Goal: Task Accomplishment & Management: Manage account settings

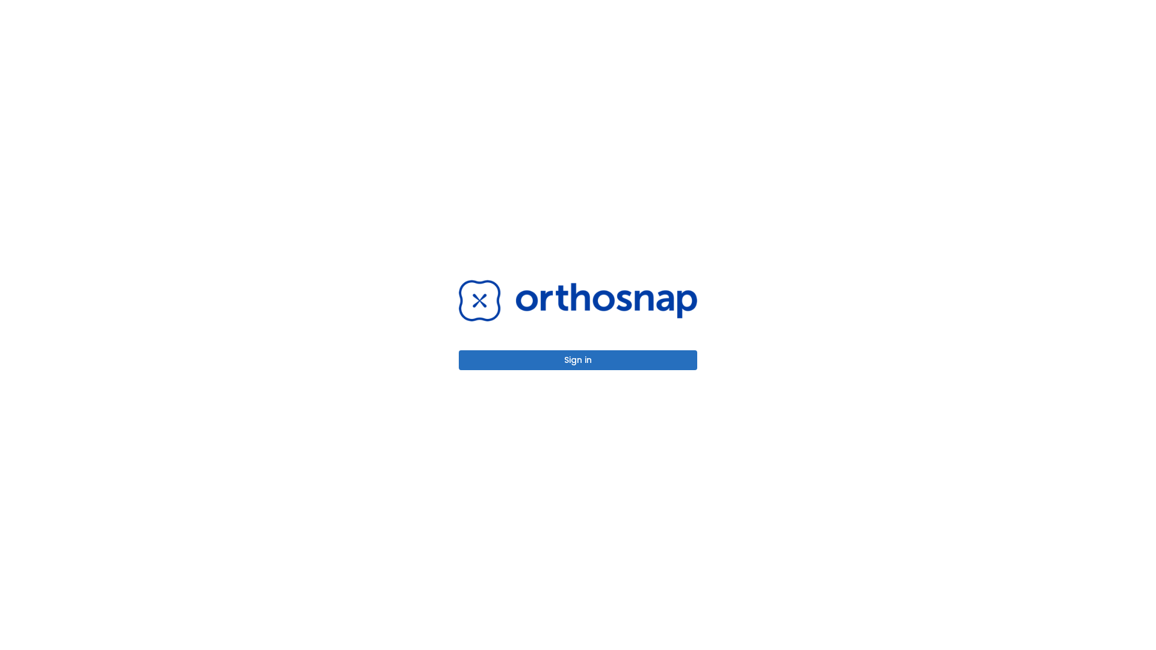
click at [578, 360] on button "Sign in" at bounding box center [578, 360] width 238 height 20
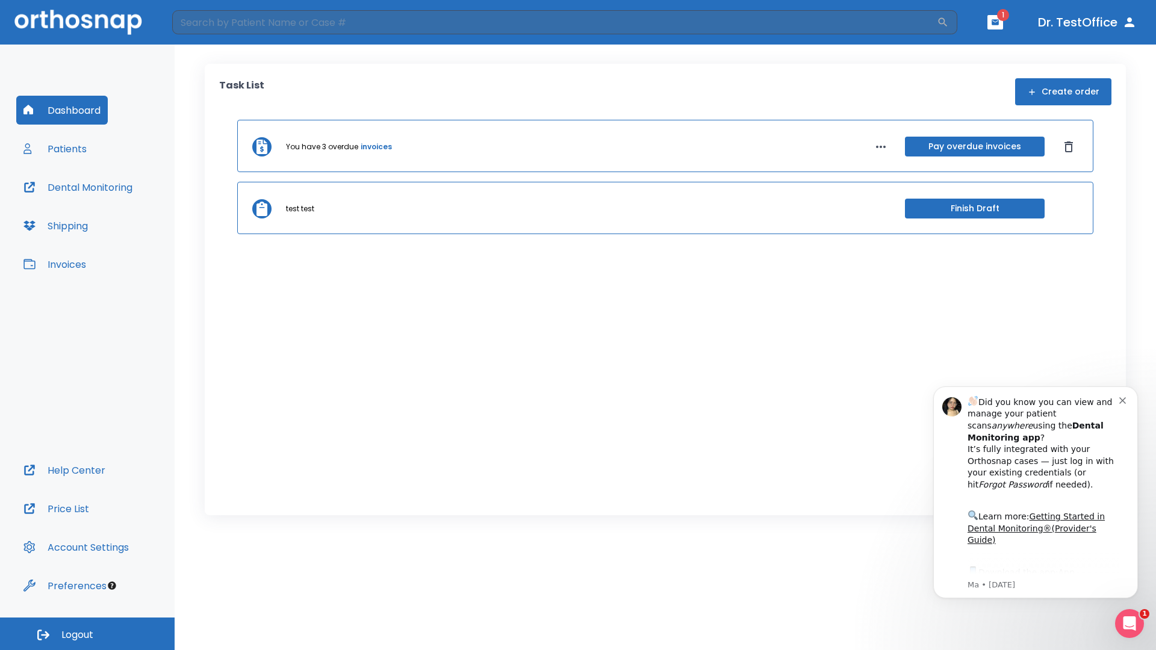
click at [87, 634] on span "Logout" at bounding box center [77, 635] width 32 height 13
